Goal: Information Seeking & Learning: Learn about a topic

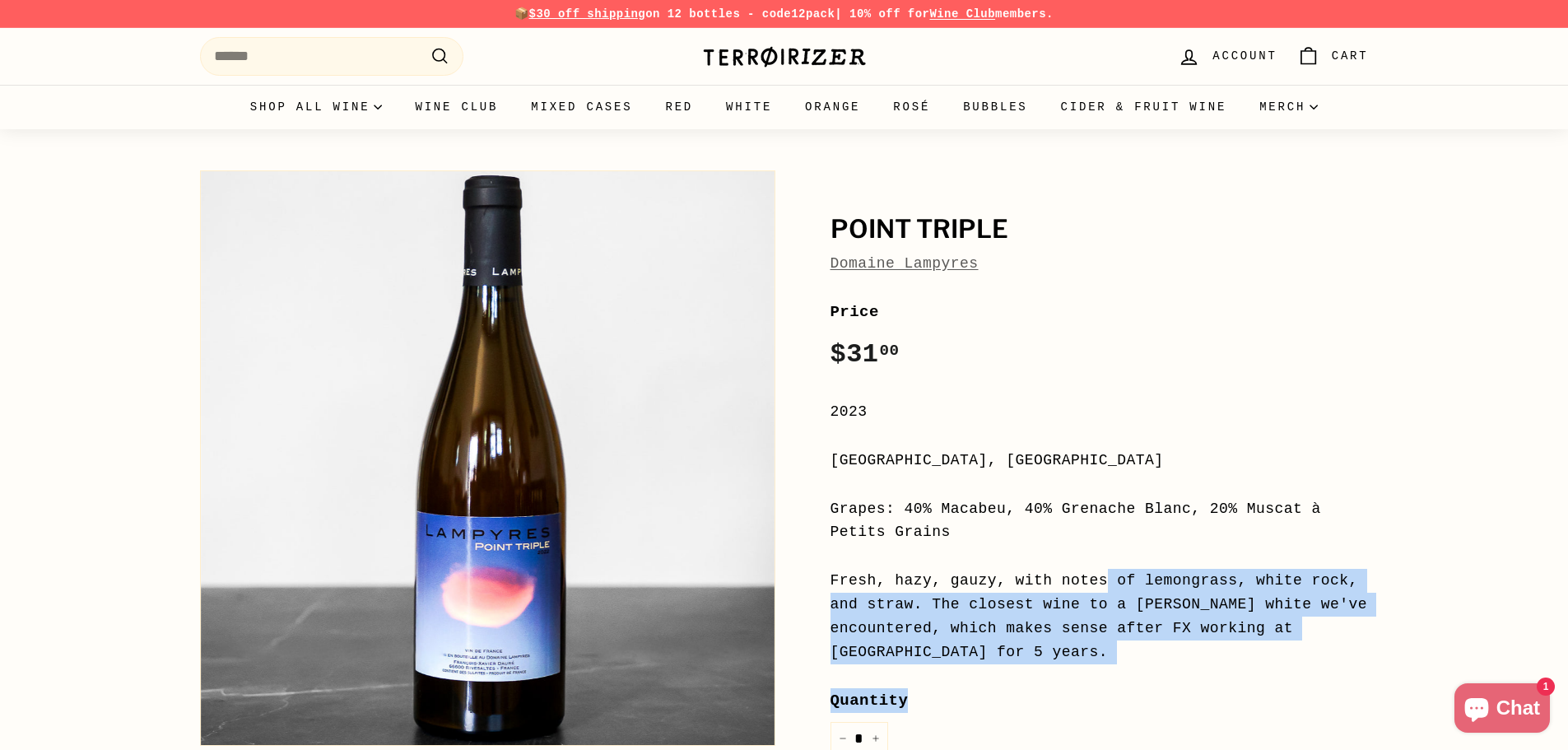
drag, startPoint x: 887, startPoint y: 564, endPoint x: 1126, endPoint y: 648, distance: 253.3
click at [1126, 648] on div "Price Regular price $31 00 $31.00 / 2023 Languedoc-Roussillon, France Grapes: 4…" at bounding box center [1099, 658] width 538 height 716
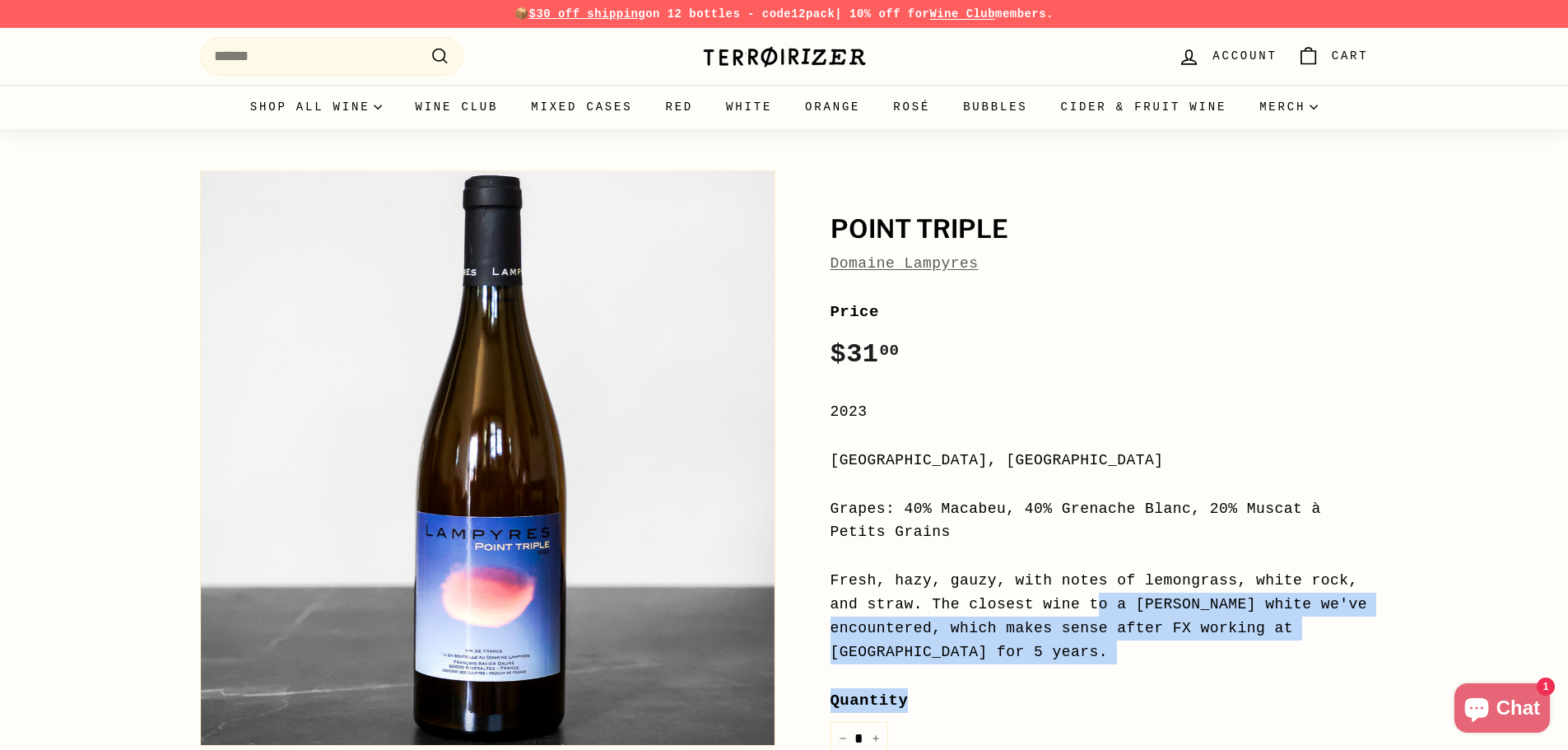
drag, startPoint x: 1000, startPoint y: 627, endPoint x: 847, endPoint y: 603, distance: 154.9
click at [847, 603] on div "Price Regular price $31 00 $31.00 / 2023 Languedoc-Roussillon, France Grapes: 4…" at bounding box center [1099, 658] width 538 height 716
click at [847, 602] on div "Fresh, hazy, gauzy, with notes of lemongrass, white rock, and straw. The closes…" at bounding box center [1099, 616] width 538 height 95
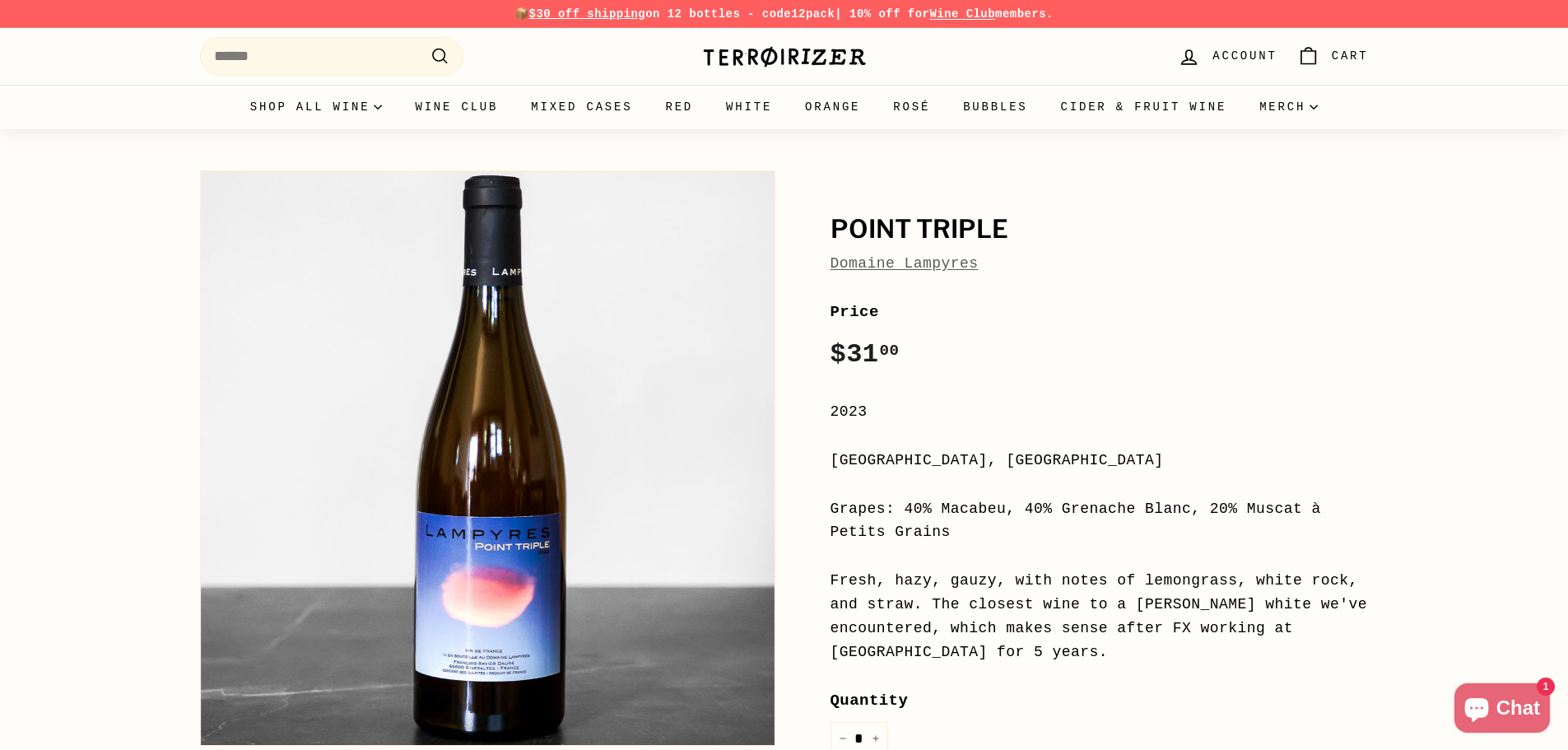
click at [900, 526] on div "Grapes: 40% Macabeu, 40% Grenache Blanc, 20% Muscat à Petits Grains" at bounding box center [1099, 521] width 538 height 48
drag, startPoint x: 922, startPoint y: 509, endPoint x: 1354, endPoint y: 490, distance: 432.4
click at [1354, 490] on div "Price Regular price $31 00 $31.00 / 2023 Languedoc-Roussillon, France Grapes: 4…" at bounding box center [1099, 658] width 538 height 716
copy div "0% Macabeu, 40% Grenache Blanc, 20% Muscat à Petits"
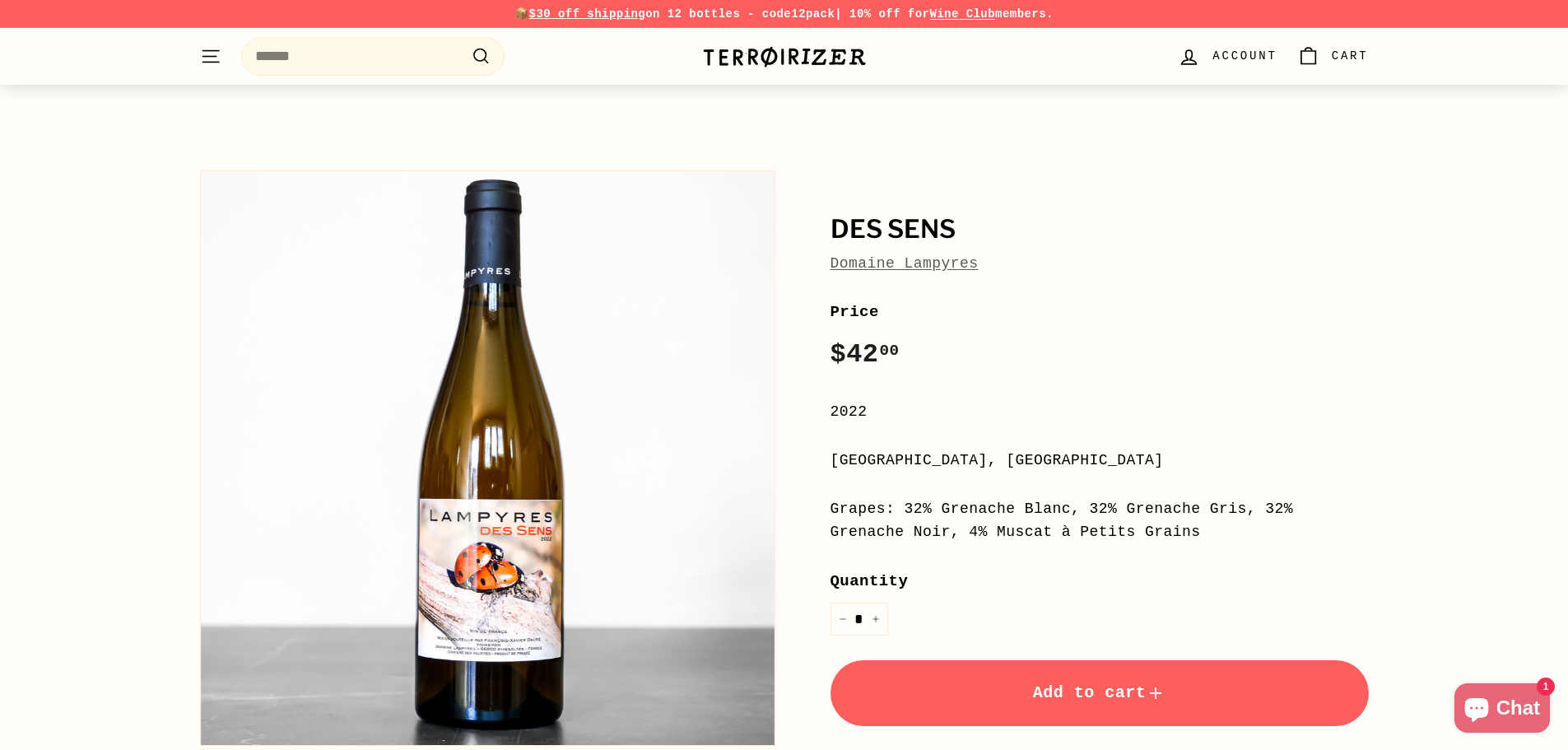
scroll to position [988, 0]
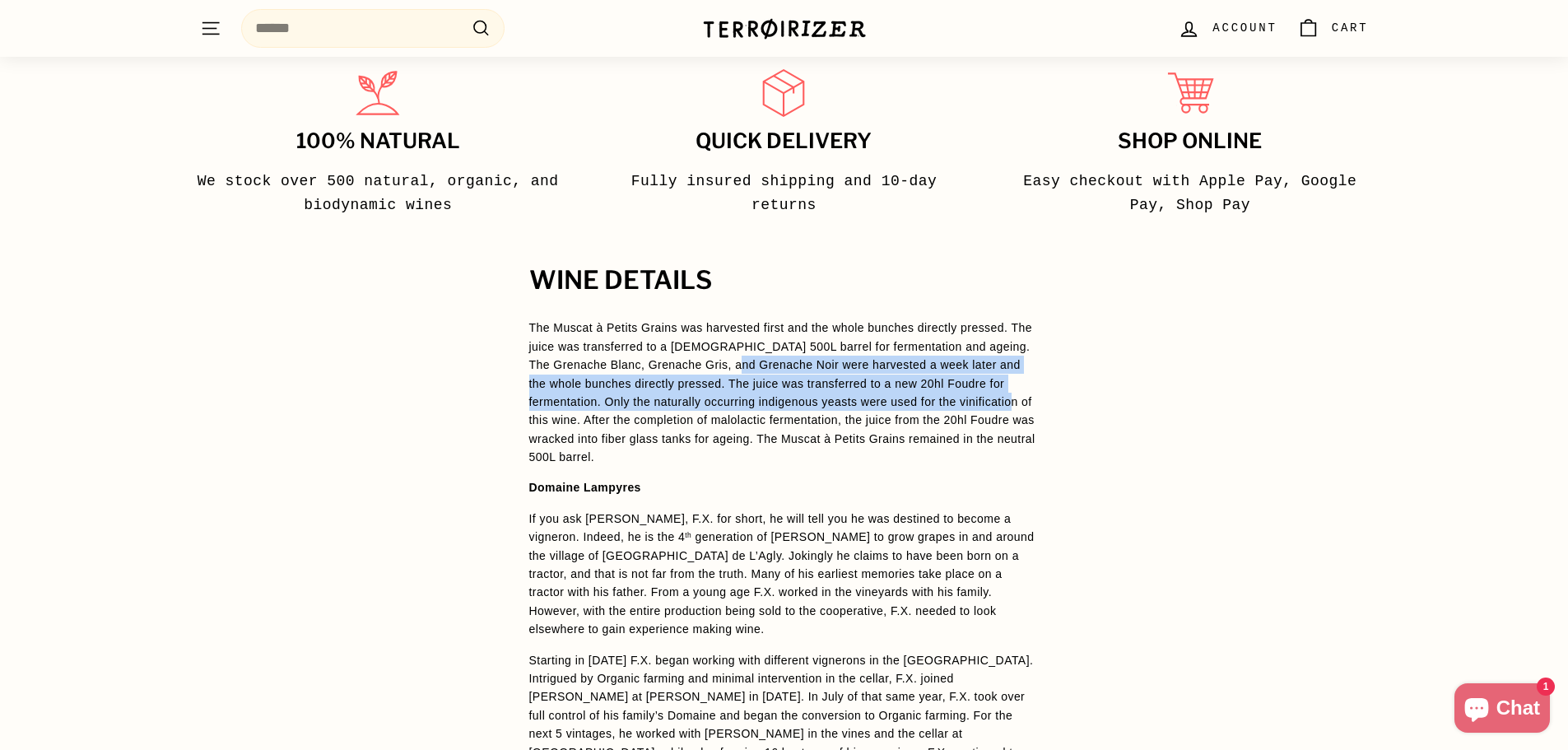
drag, startPoint x: 715, startPoint y: 374, endPoint x: 925, endPoint y: 396, distance: 211.1
click at [925, 396] on span "The Muscat à Petits Grains was harvested first and the whole bunches directly p…" at bounding box center [782, 393] width 506 height 143
click at [925, 396] on span "The Muscat à Petits Grains was harvested first and the whole bunches directly p…" at bounding box center [782, 393] width 506 height 143
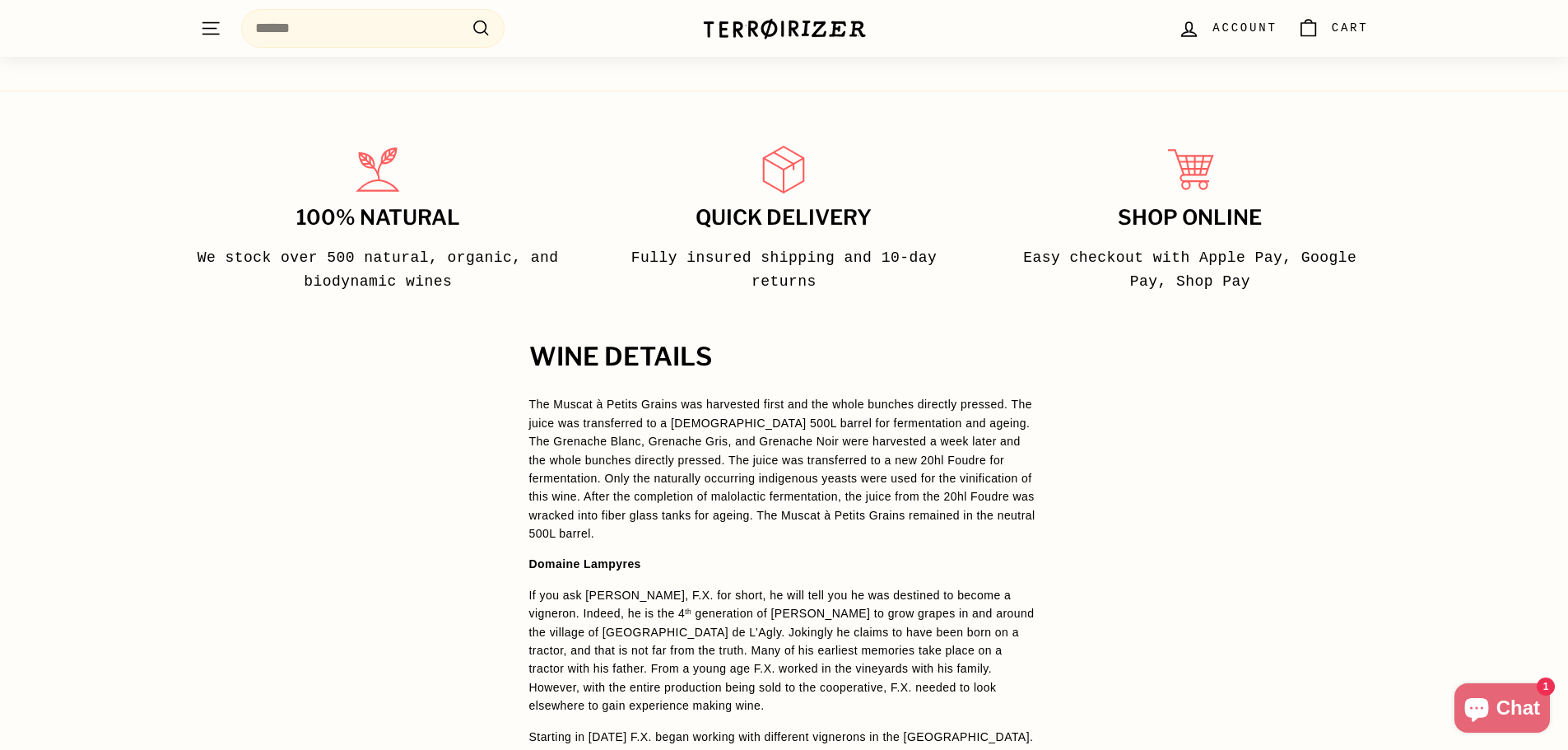
scroll to position [906, 0]
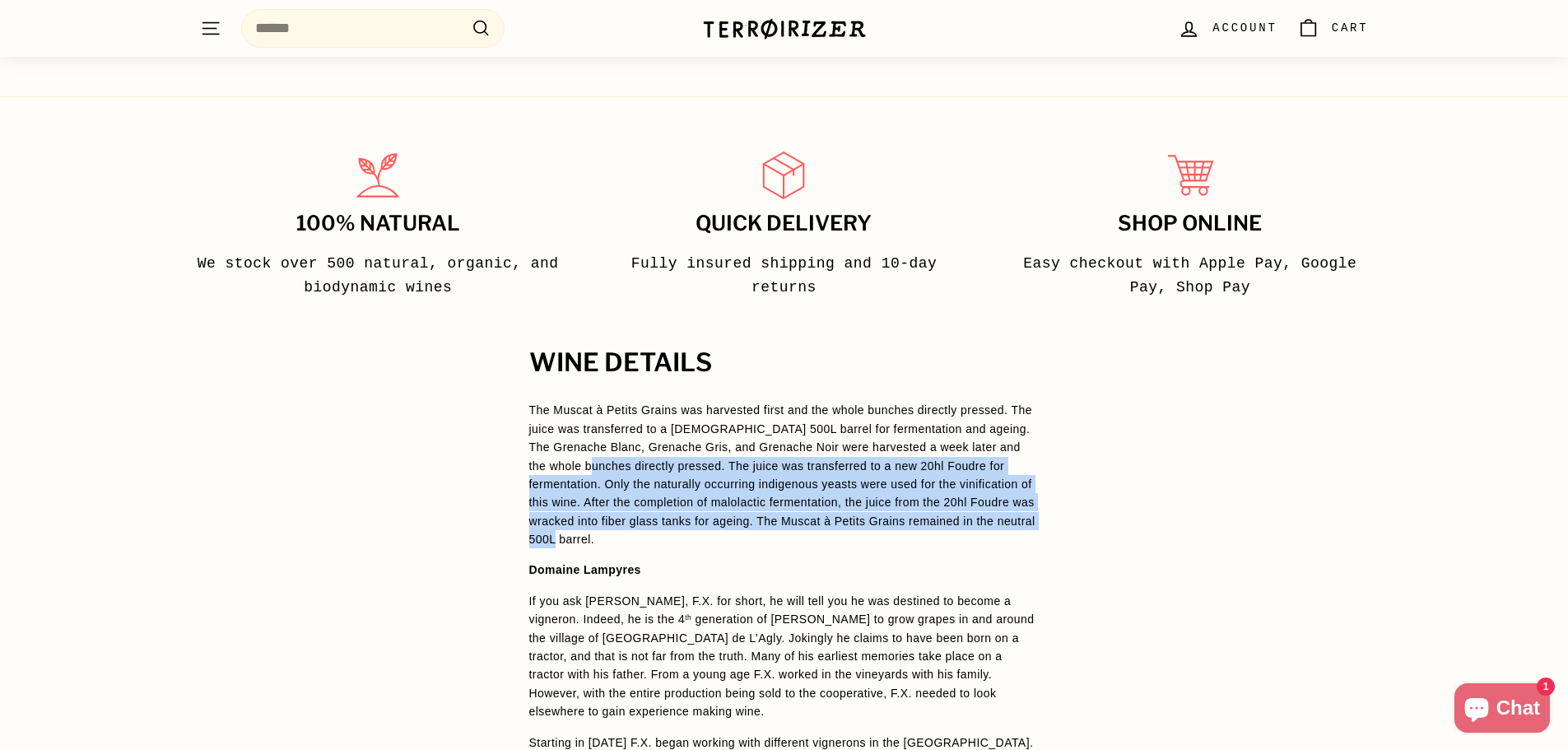
drag, startPoint x: 929, startPoint y: 516, endPoint x: 535, endPoint y: 462, distance: 397.7
click at [535, 462] on p "The Muscat à Petits Grains was harvested first and the whole bunches directly p…" at bounding box center [784, 474] width 510 height 147
click at [535, 462] on span "The Muscat à Petits Grains was harvested first and the whole bunches directly p…" at bounding box center [782, 475] width 506 height 143
